Goal: Information Seeking & Learning: Understand process/instructions

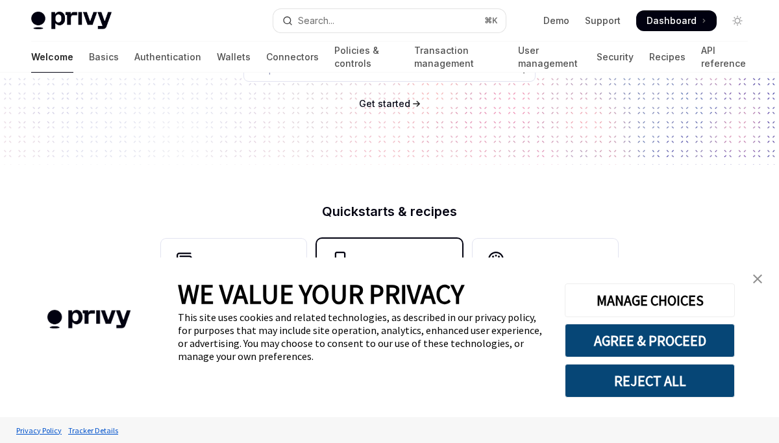
scroll to position [230, 0]
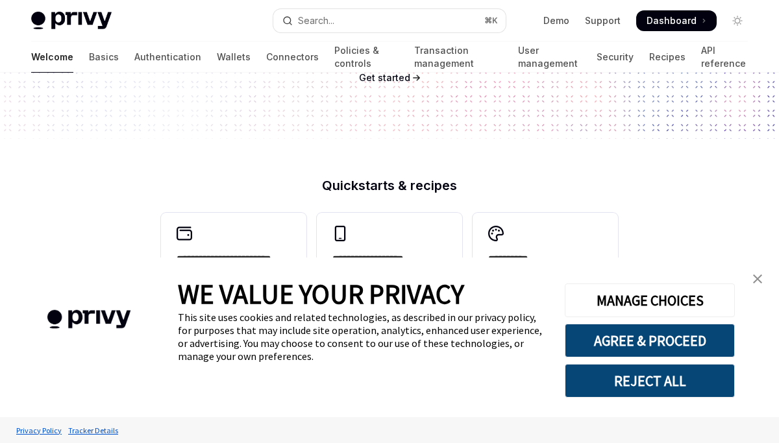
click at [757, 281] on img "close banner" at bounding box center [757, 279] width 9 height 9
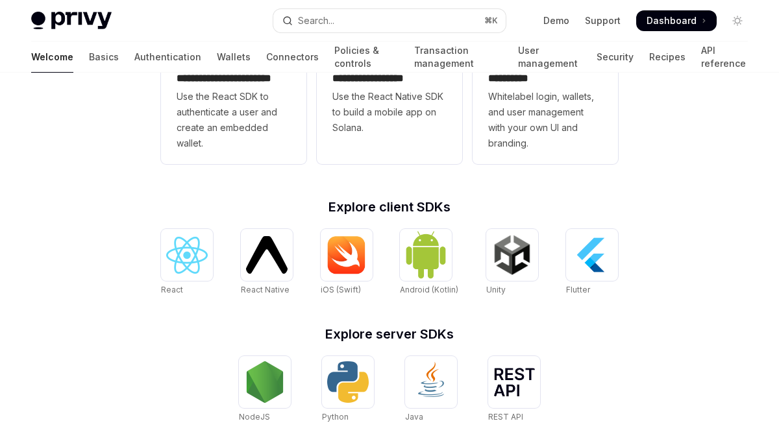
scroll to position [589, 0]
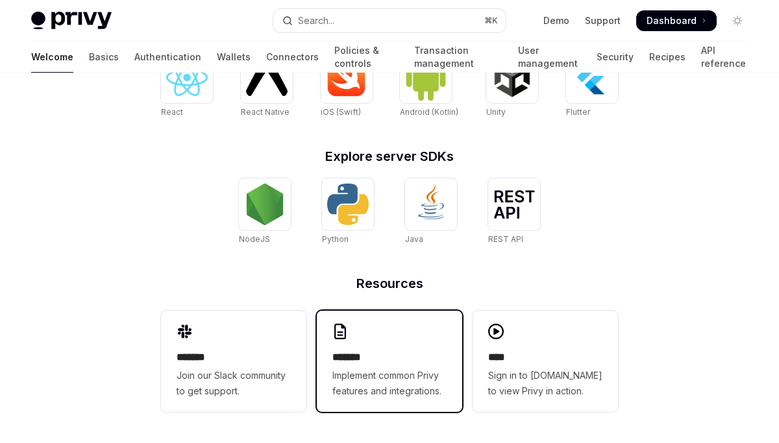
click at [404, 385] on span "Implement common Privy features and integrations." at bounding box center [389, 383] width 114 height 31
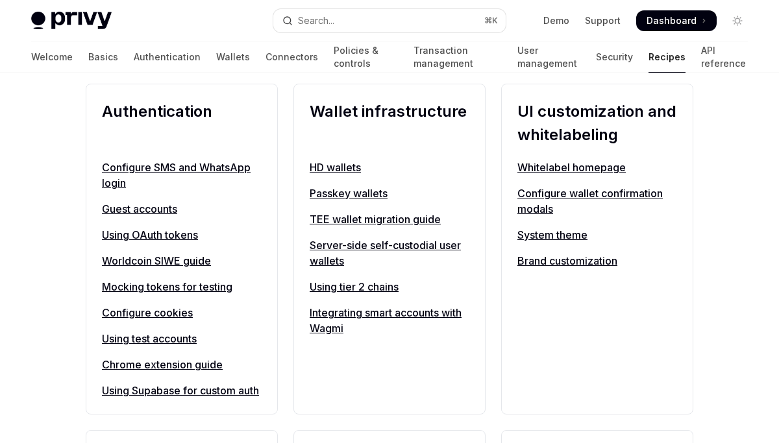
scroll to position [500, 0]
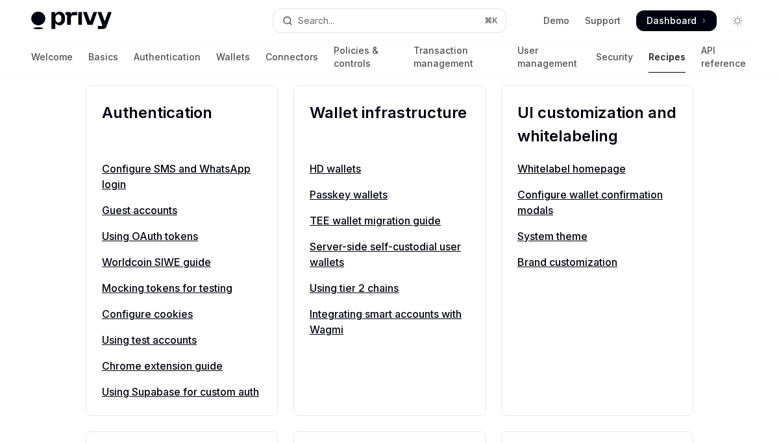
click at [339, 171] on link "HD wallets" at bounding box center [390, 169] width 160 height 16
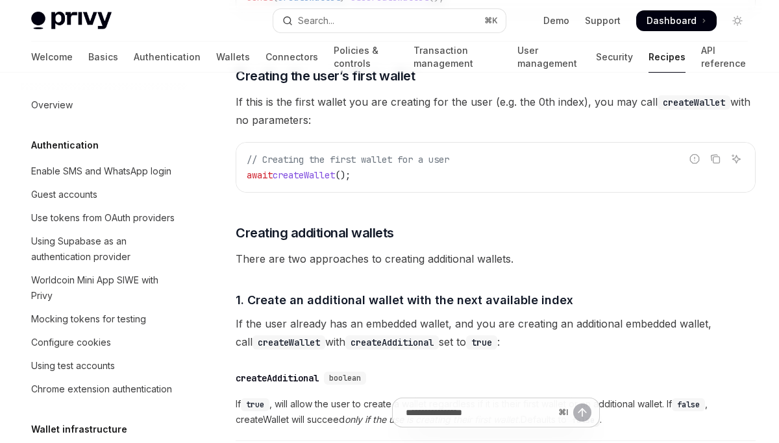
scroll to position [205, 0]
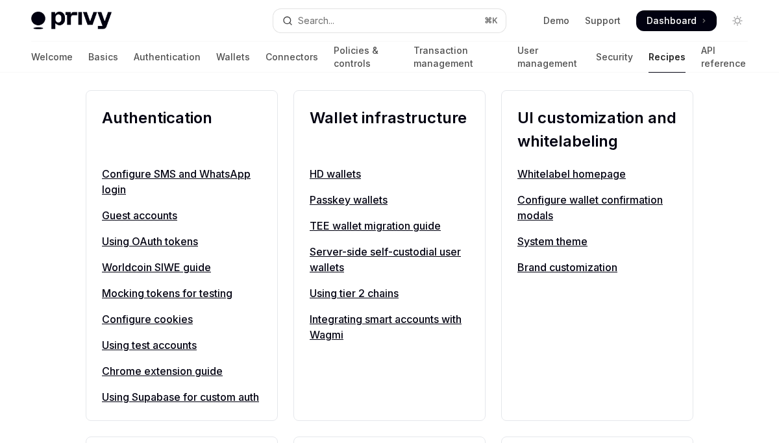
scroll to position [500, 0]
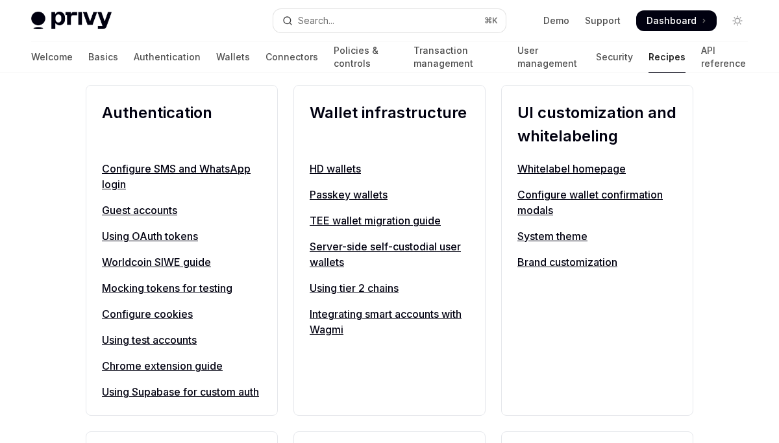
click at [593, 266] on link "Brand customization" at bounding box center [597, 262] width 160 height 16
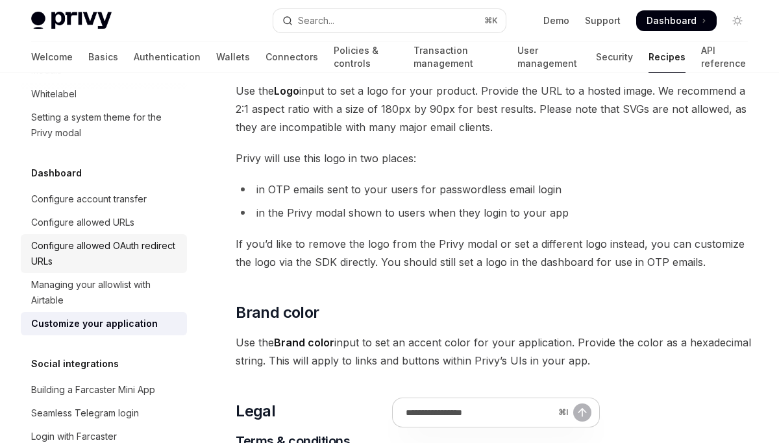
scroll to position [722, 0]
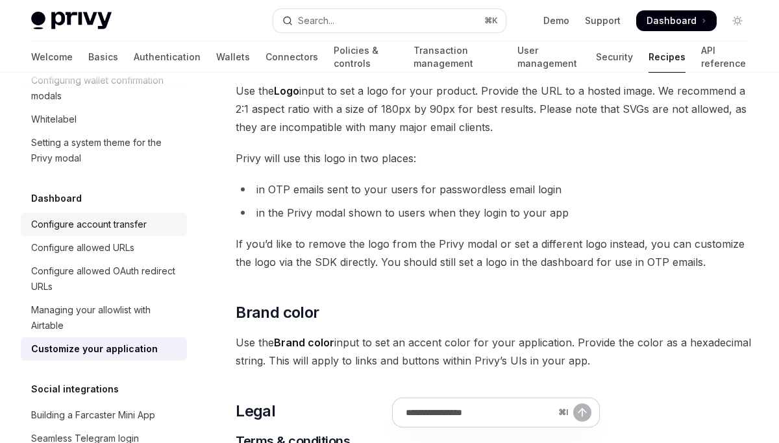
click at [122, 217] on div "Configure account transfer" at bounding box center [89, 225] width 116 height 16
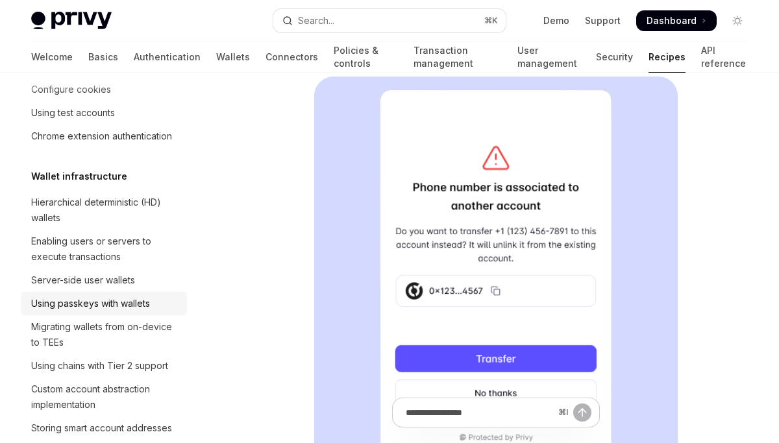
scroll to position [234, 0]
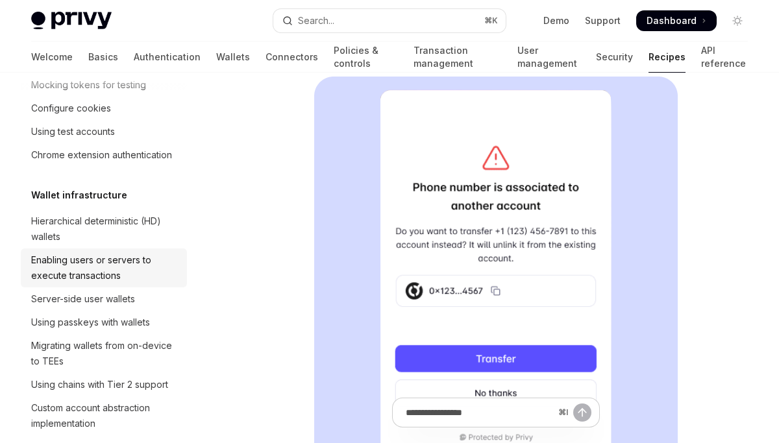
click at [110, 267] on div "Enabling users or servers to execute transactions" at bounding box center [105, 267] width 148 height 31
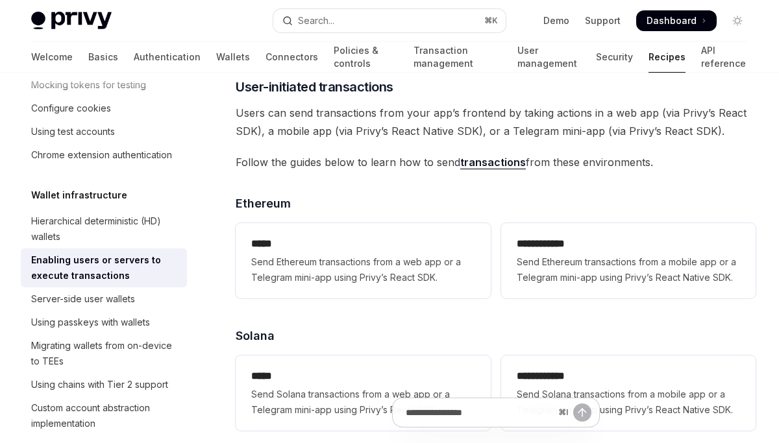
scroll to position [2598, 0]
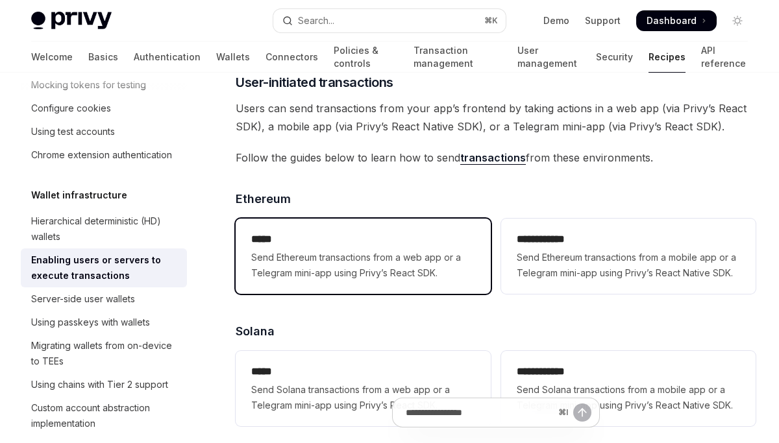
click at [420, 256] on span "Send Ethereum transactions from a web app or a Telegram mini-app using Privy’s …" at bounding box center [362, 265] width 223 height 31
type textarea "*"
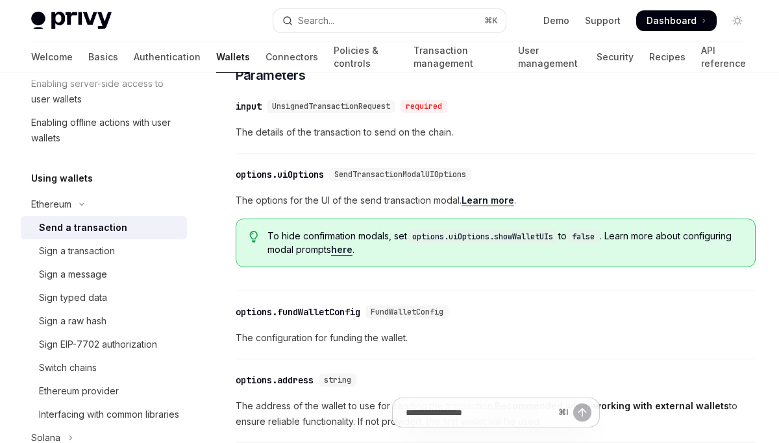
scroll to position [460, 0]
